Goal: Task Accomplishment & Management: Manage account settings

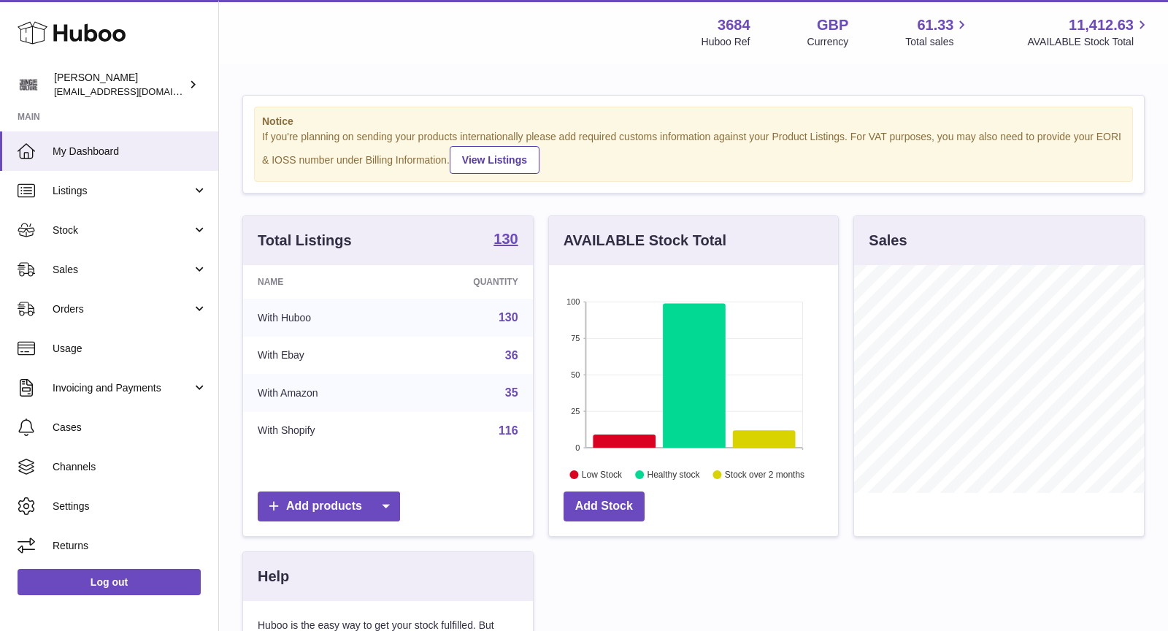
scroll to position [227, 290]
click at [72, 294] on link "Orders" at bounding box center [109, 308] width 218 height 39
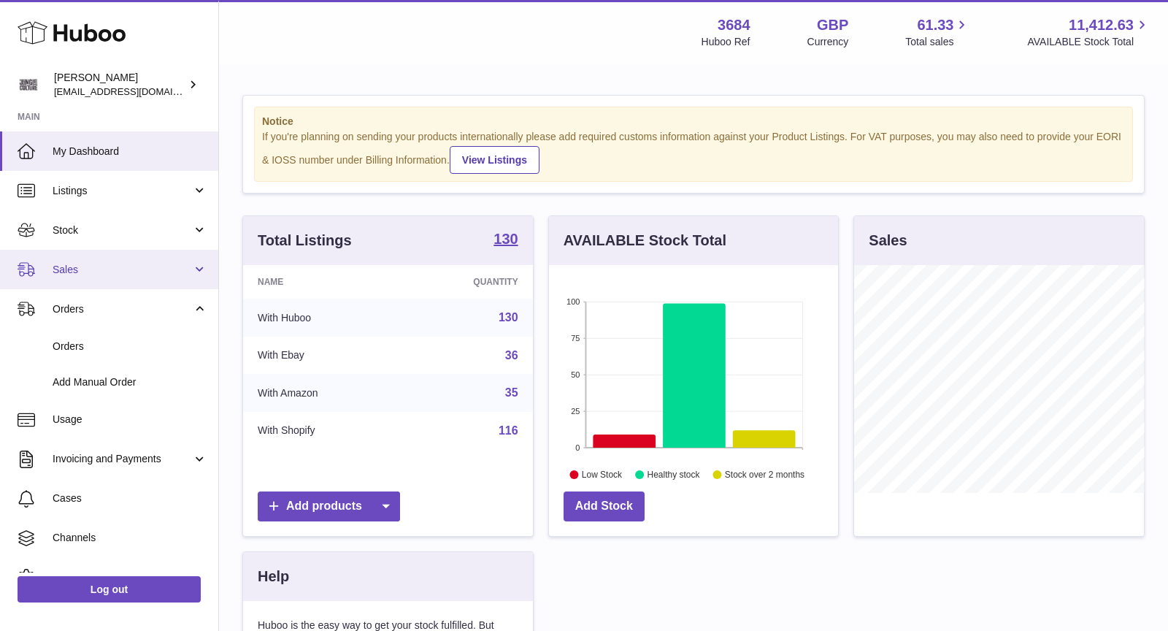
click at [82, 277] on link "Sales" at bounding box center [109, 269] width 218 height 39
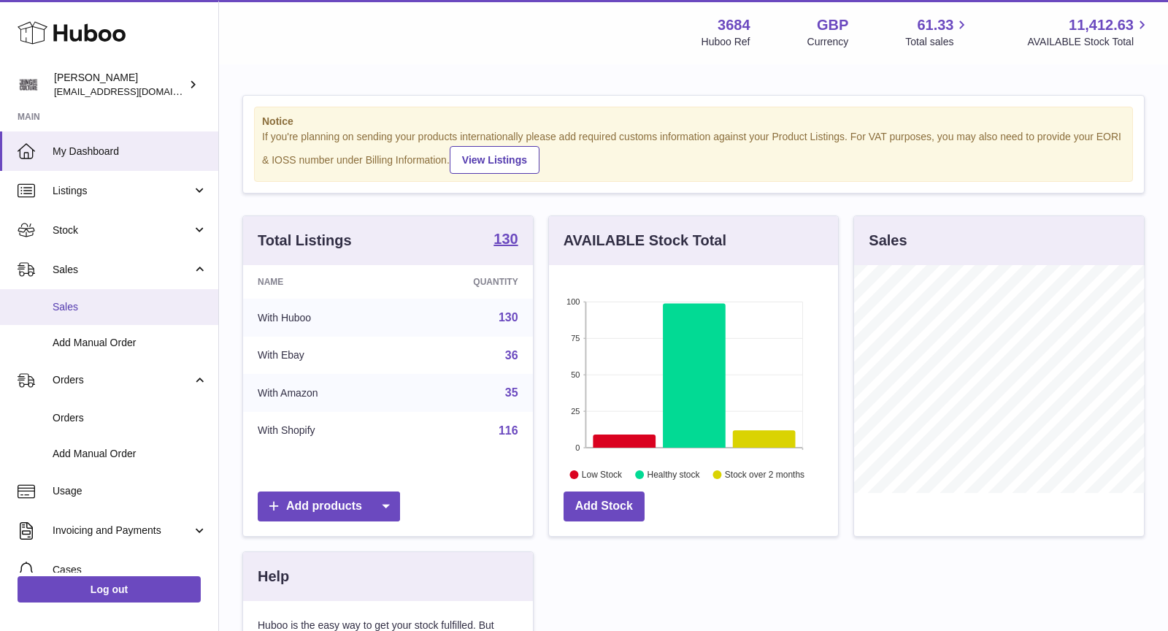
click at [85, 307] on span "Sales" at bounding box center [130, 307] width 155 height 14
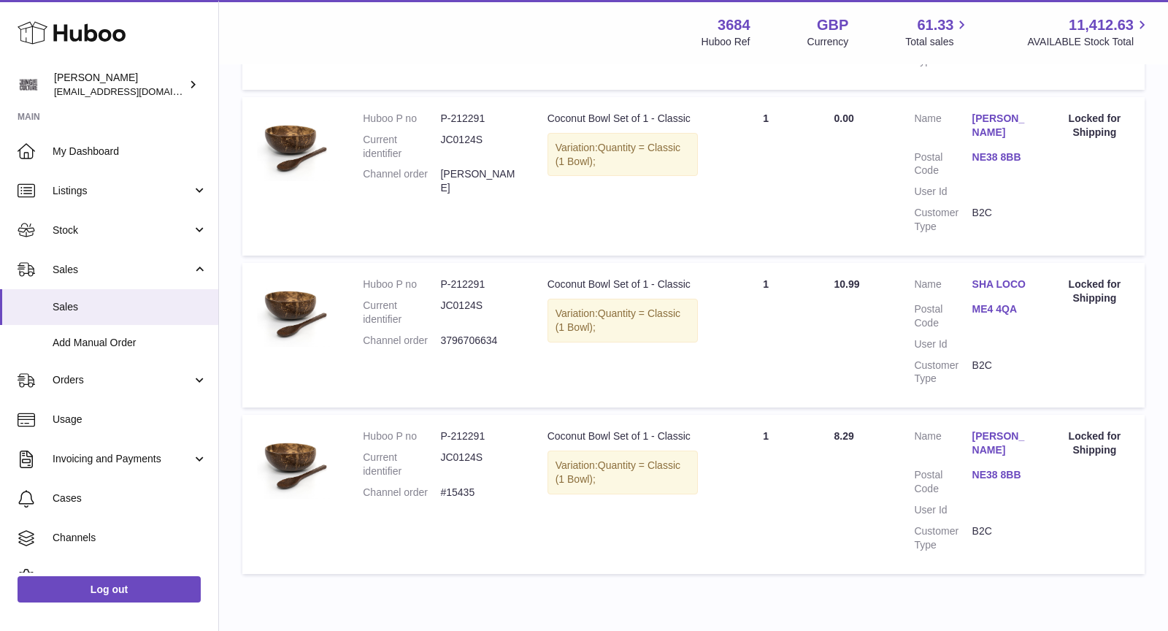
scroll to position [1231, 0]
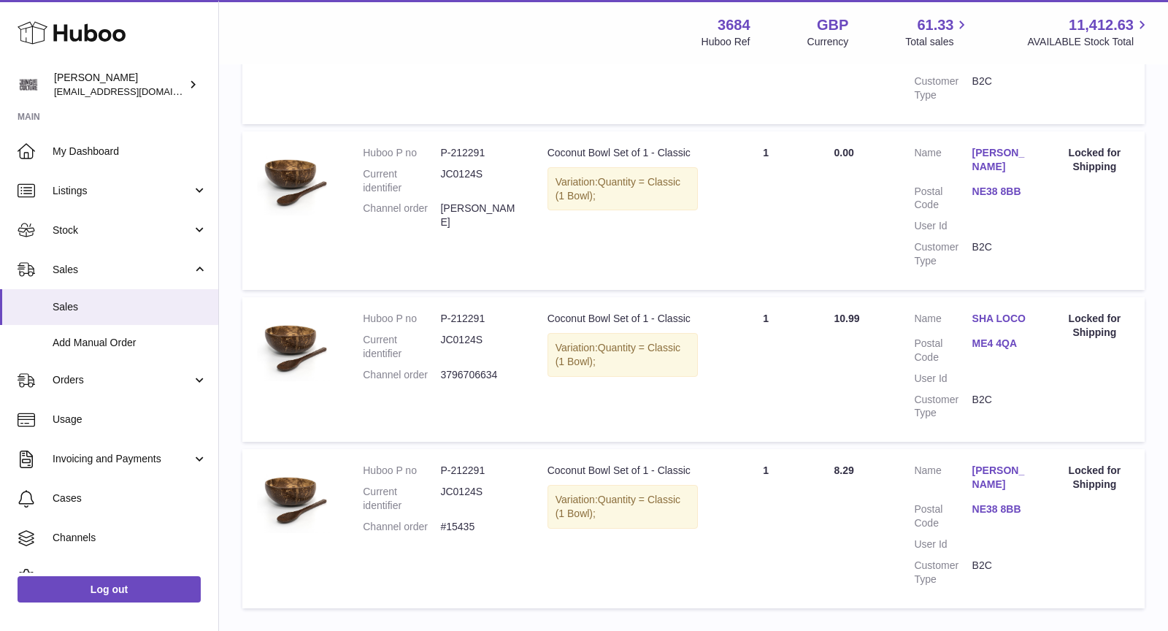
drag, startPoint x: 484, startPoint y: 496, endPoint x: 356, endPoint y: 495, distance: 127.8
click at [356, 495] on td "Huboo P no P-212291 Current identifier JC0124S Channel order #15435" at bounding box center [440, 528] width 184 height 158
copy dl "Channel order #15435"
drag, startPoint x: 510, startPoint y: 348, endPoint x: 361, endPoint y: 350, distance: 148.9
click at [361, 350] on td "Huboo P no P-212291 Current identifier JC0124S Channel order 3796706634" at bounding box center [440, 369] width 184 height 145
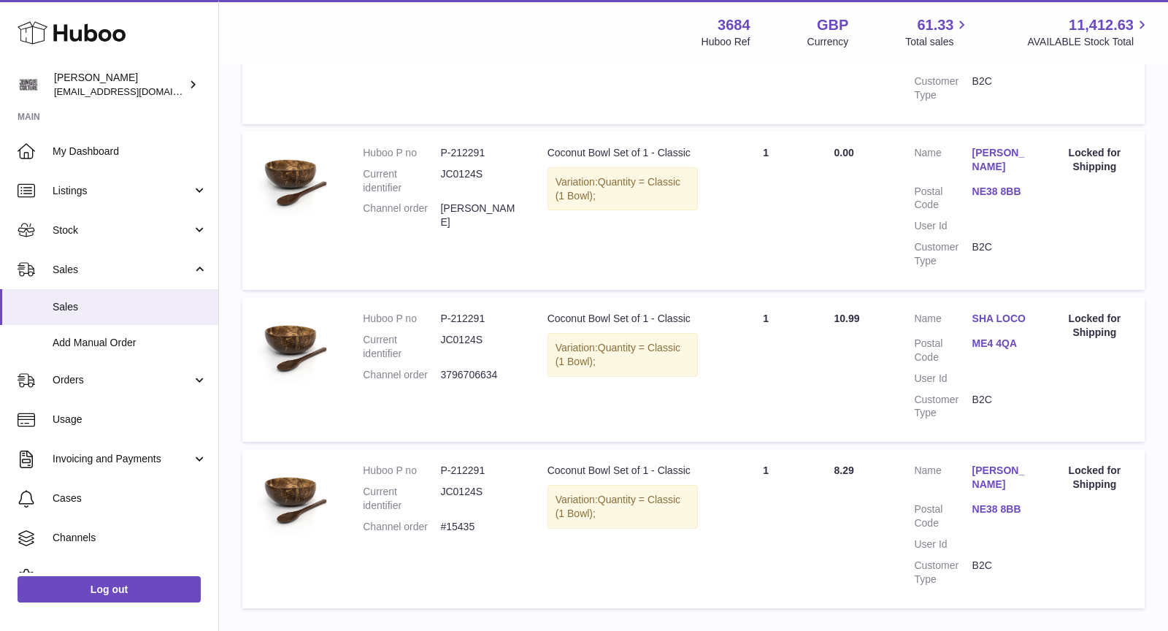
copy dl "Channel order 3796706634"
drag, startPoint x: 518, startPoint y: 182, endPoint x: 365, endPoint y: 185, distance: 152.6
click at [365, 185] on dl "Huboo P no P-212291 Current identifier JC0124S Channel order Christine Elliott" at bounding box center [440, 191] width 155 height 91
copy dl "Channel order Christine Elliott"
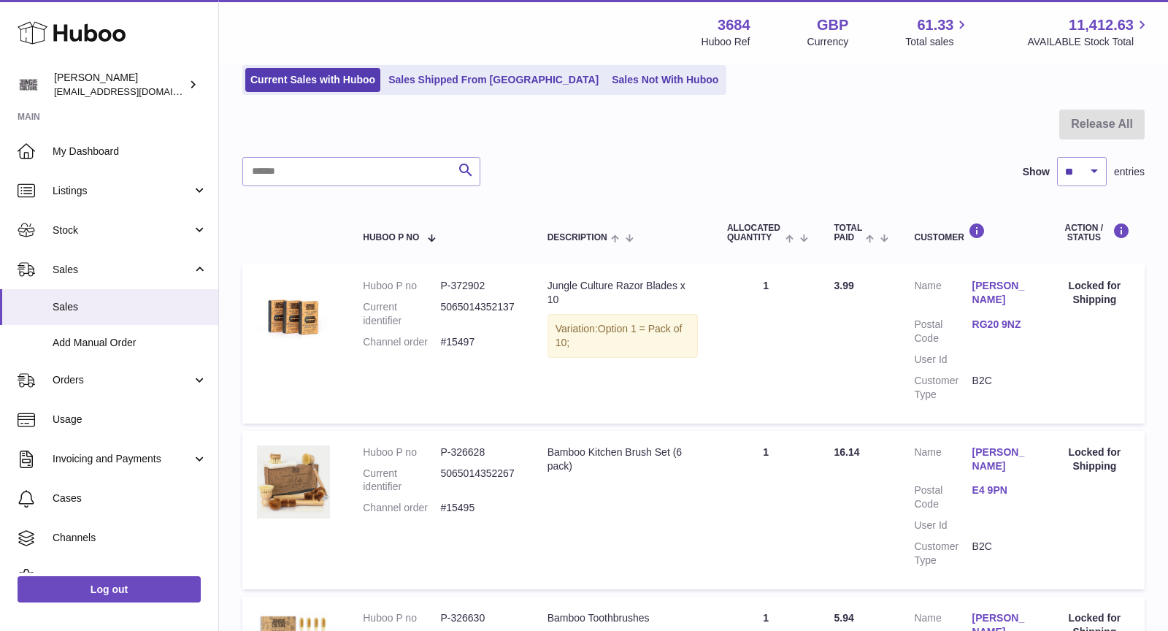
scroll to position [0, 0]
